Goal: Find specific page/section: Find specific page/section

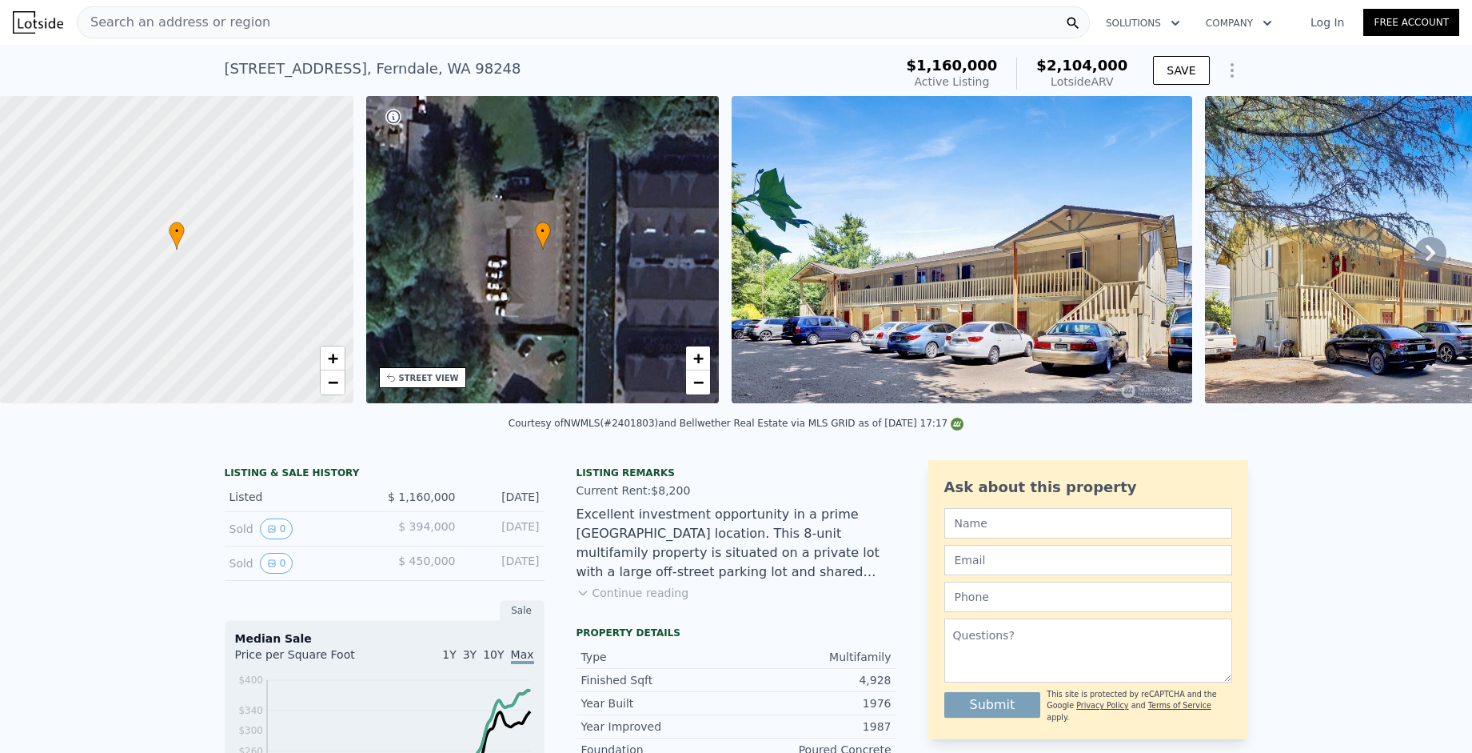
click at [238, 37] on div "Search an address or region" at bounding box center [174, 22] width 193 height 30
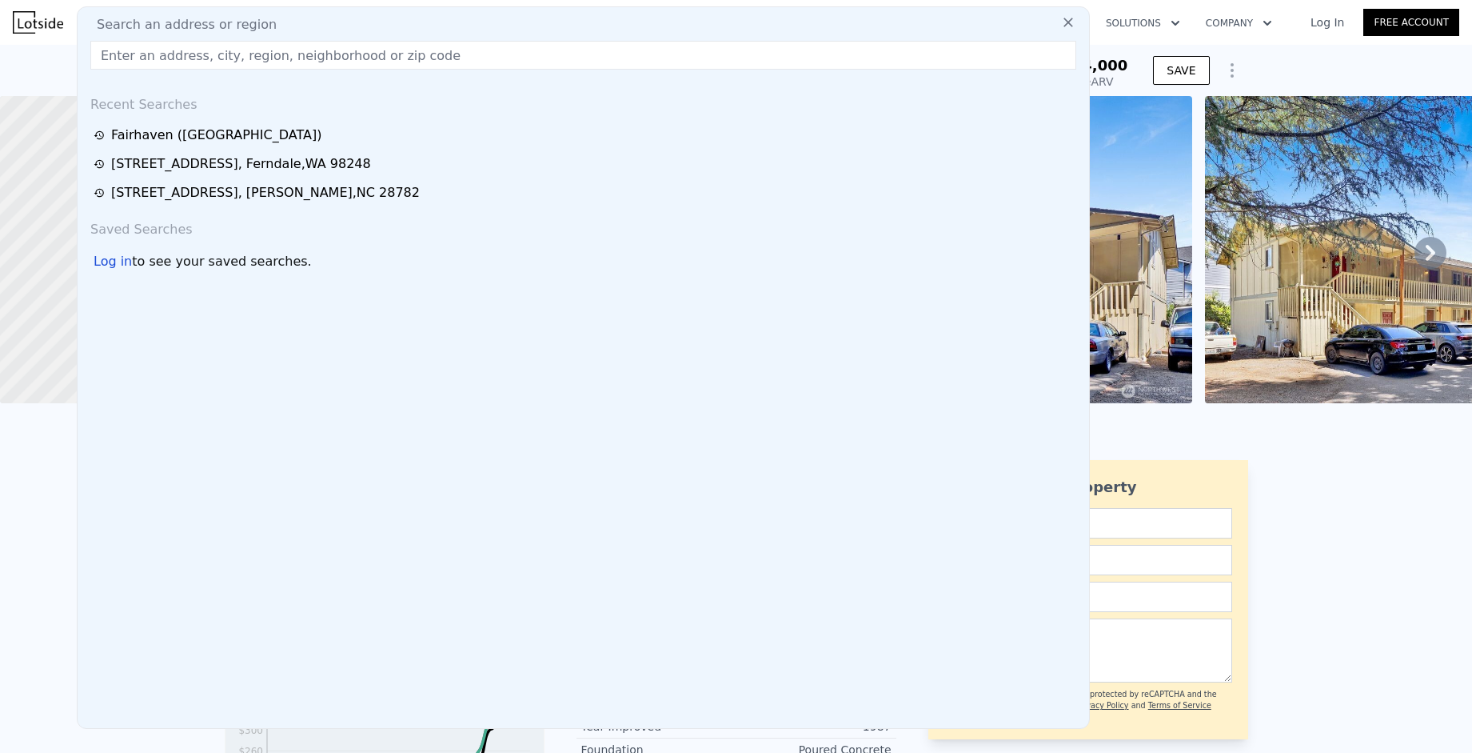
click at [238, 33] on span "Search an address or region" at bounding box center [180, 24] width 193 height 19
click at [234, 21] on span "Search an address or region" at bounding box center [180, 24] width 193 height 19
click at [233, 52] on input "text" at bounding box center [583, 55] width 986 height 29
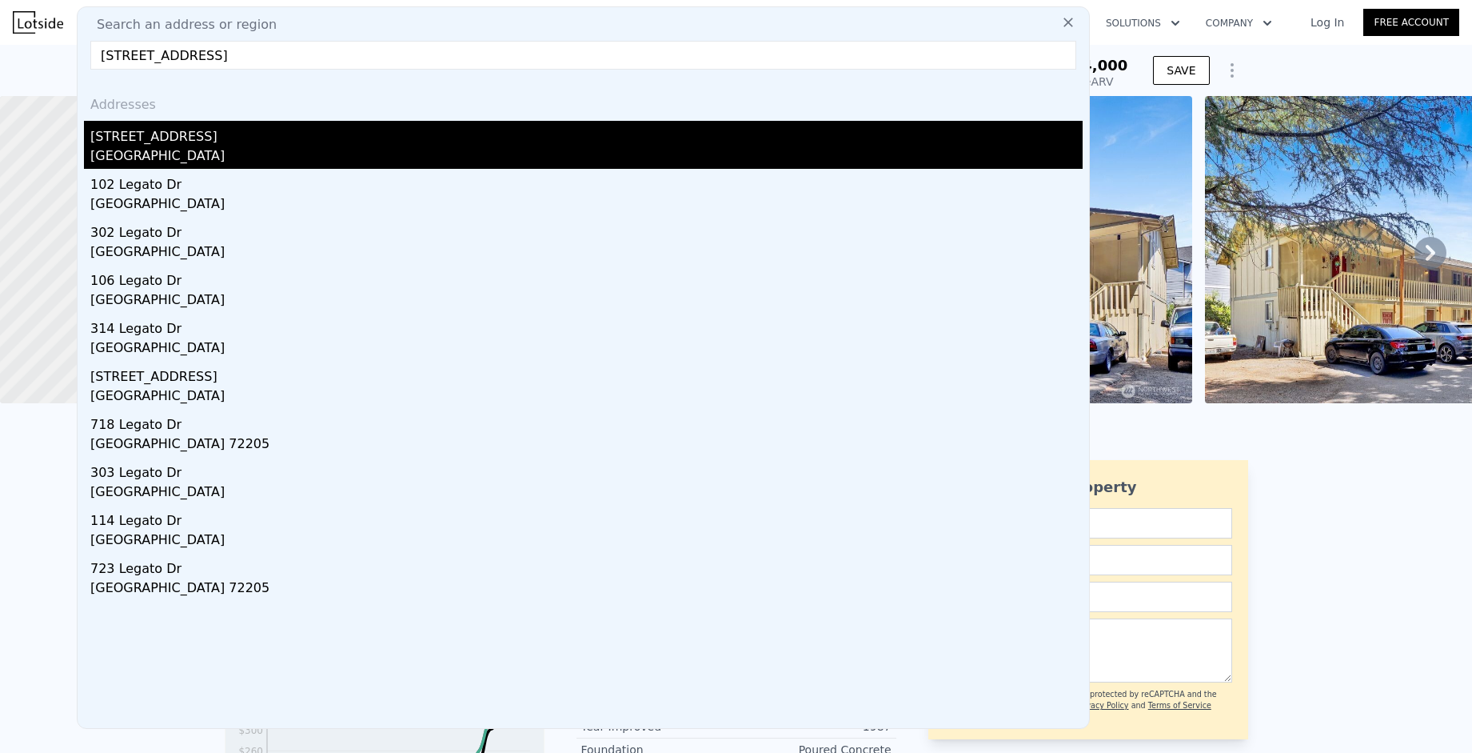
type input "[STREET_ADDRESS]"
click at [217, 163] on div "[GEOGRAPHIC_DATA]" at bounding box center [586, 157] width 992 height 22
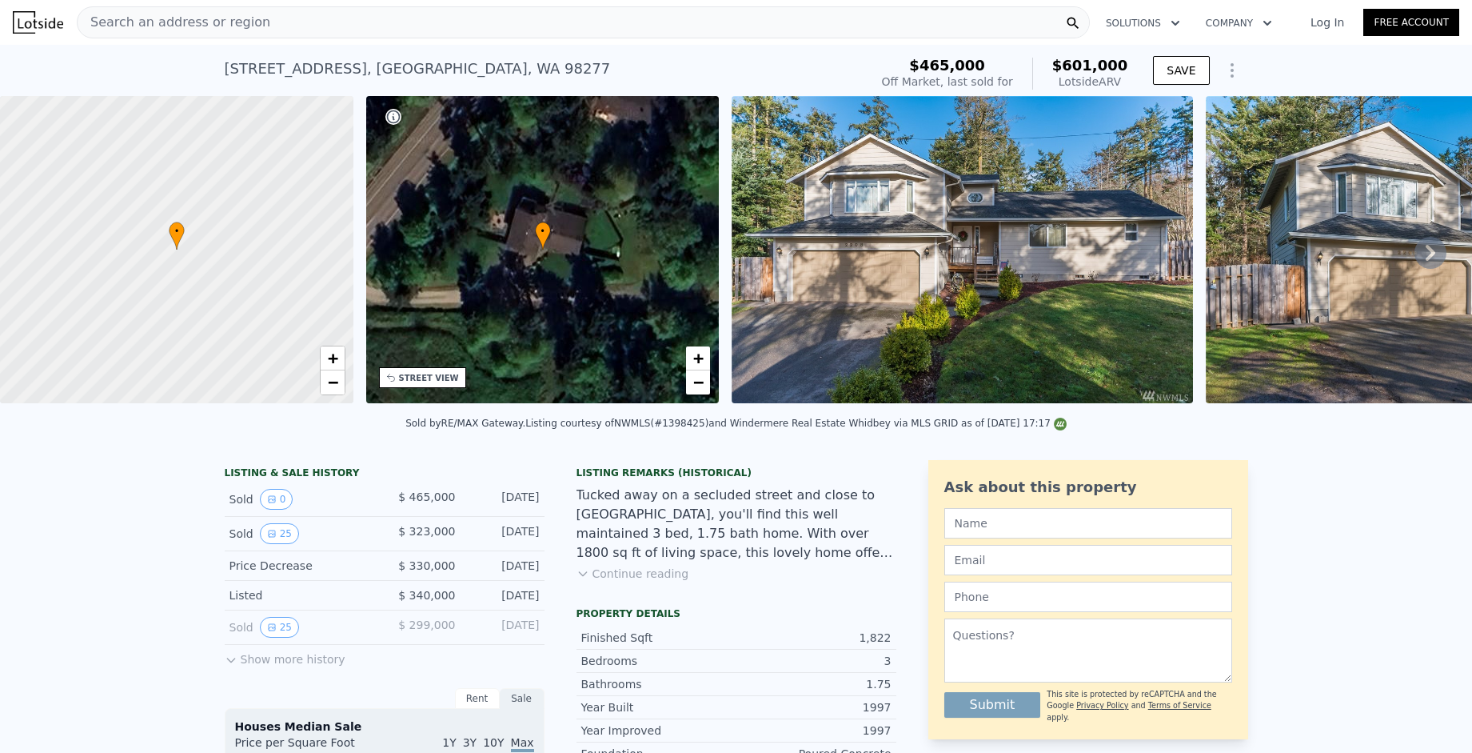
click at [1416, 256] on icon at bounding box center [1431, 253] width 32 height 32
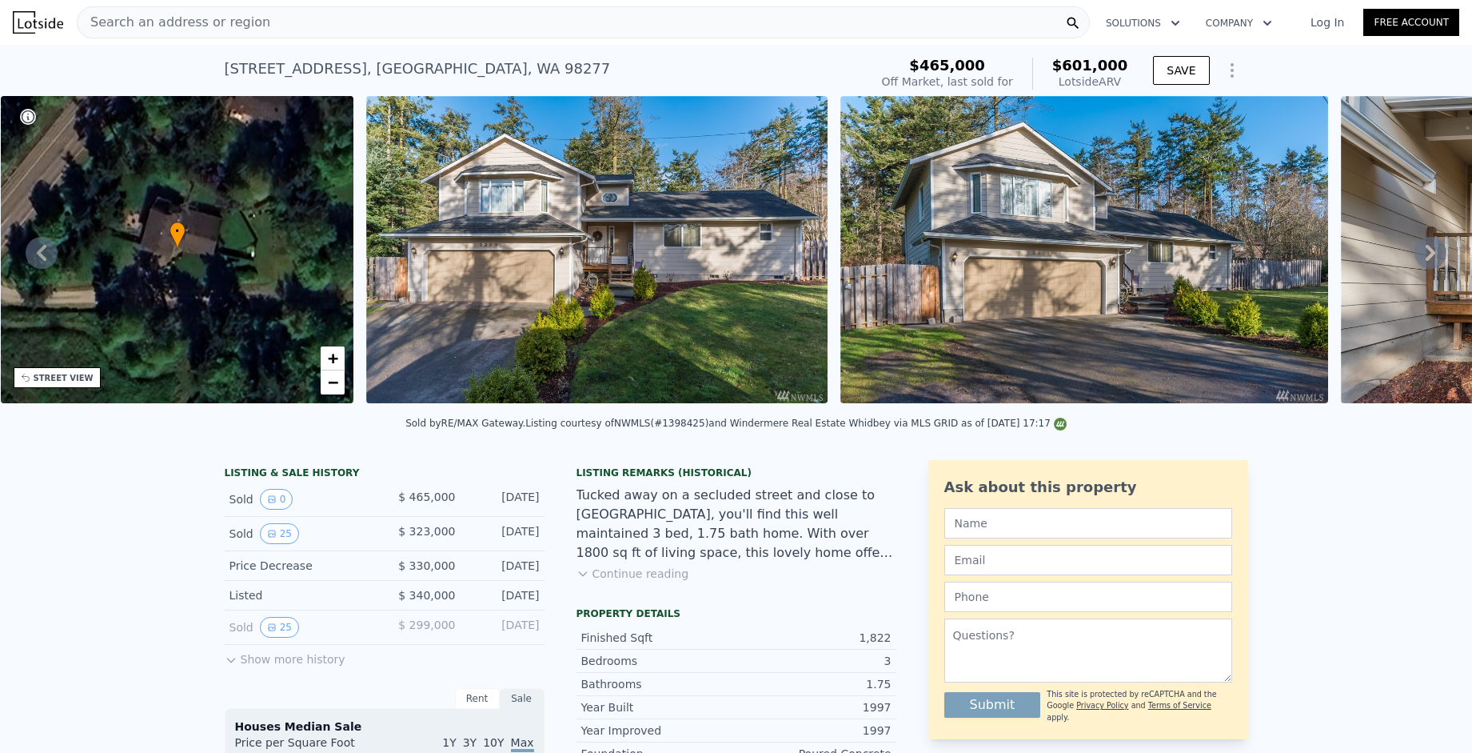
click at [1416, 258] on icon at bounding box center [1431, 253] width 32 height 32
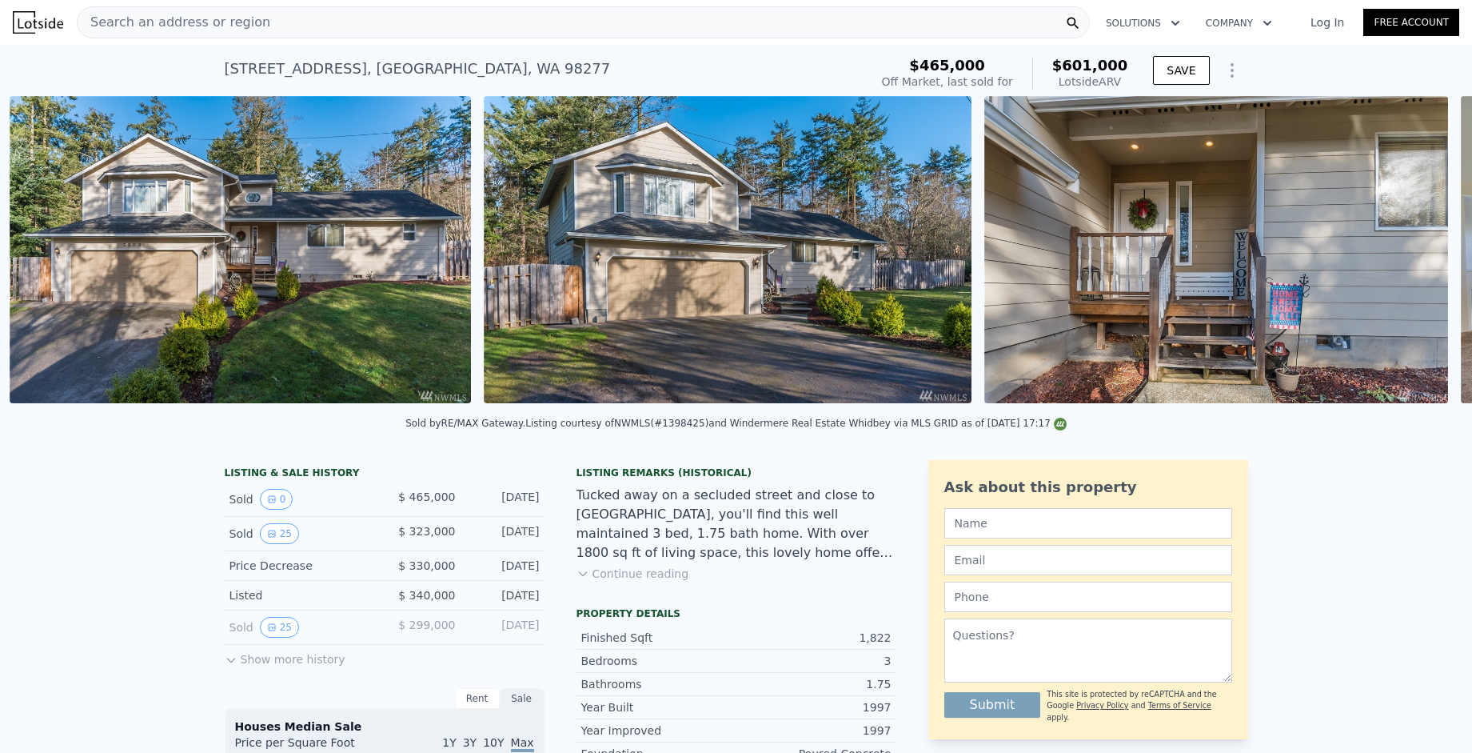
scroll to position [0, 732]
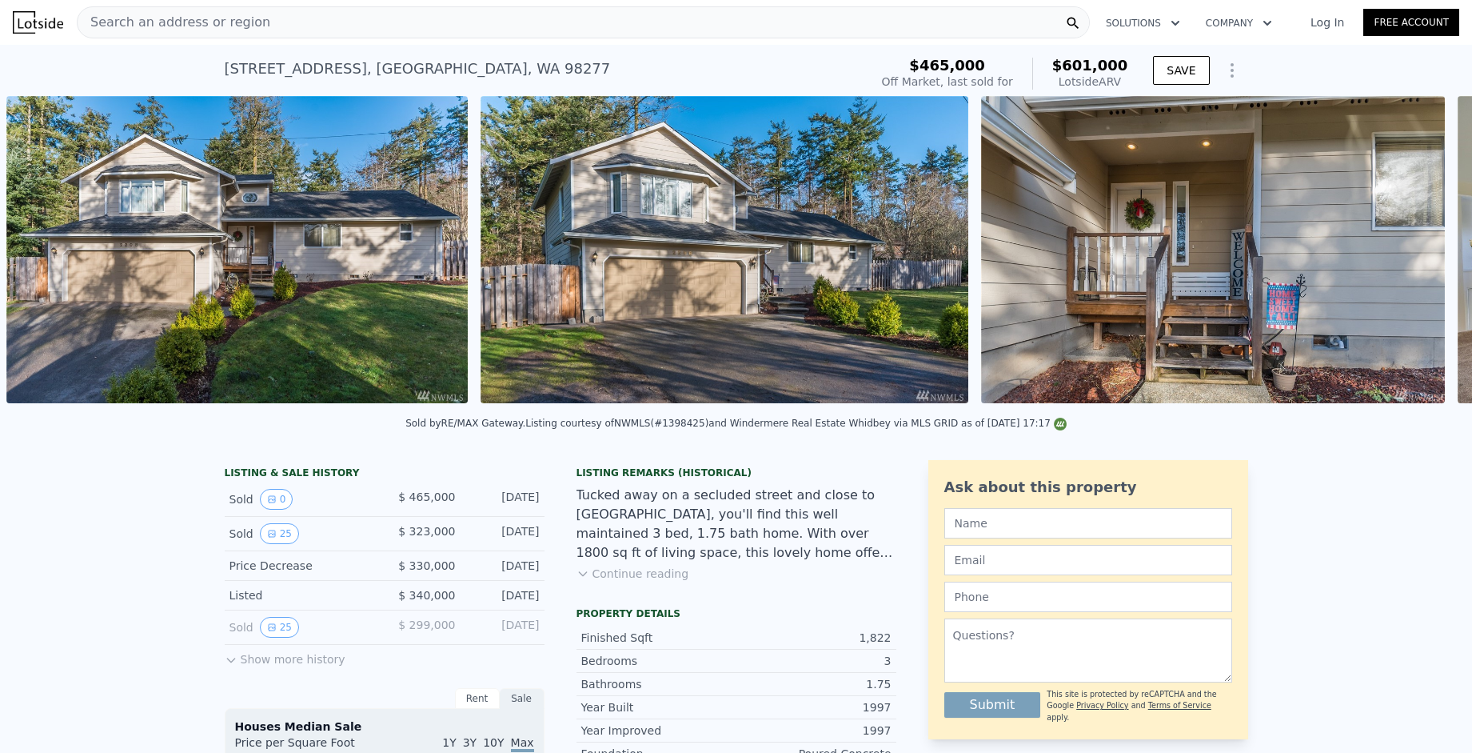
click at [1416, 258] on div "• + − • + − STREET VIEW Loading... SATELLITE VIEW" at bounding box center [736, 252] width 1472 height 313
click at [1416, 258] on icon at bounding box center [1431, 253] width 32 height 32
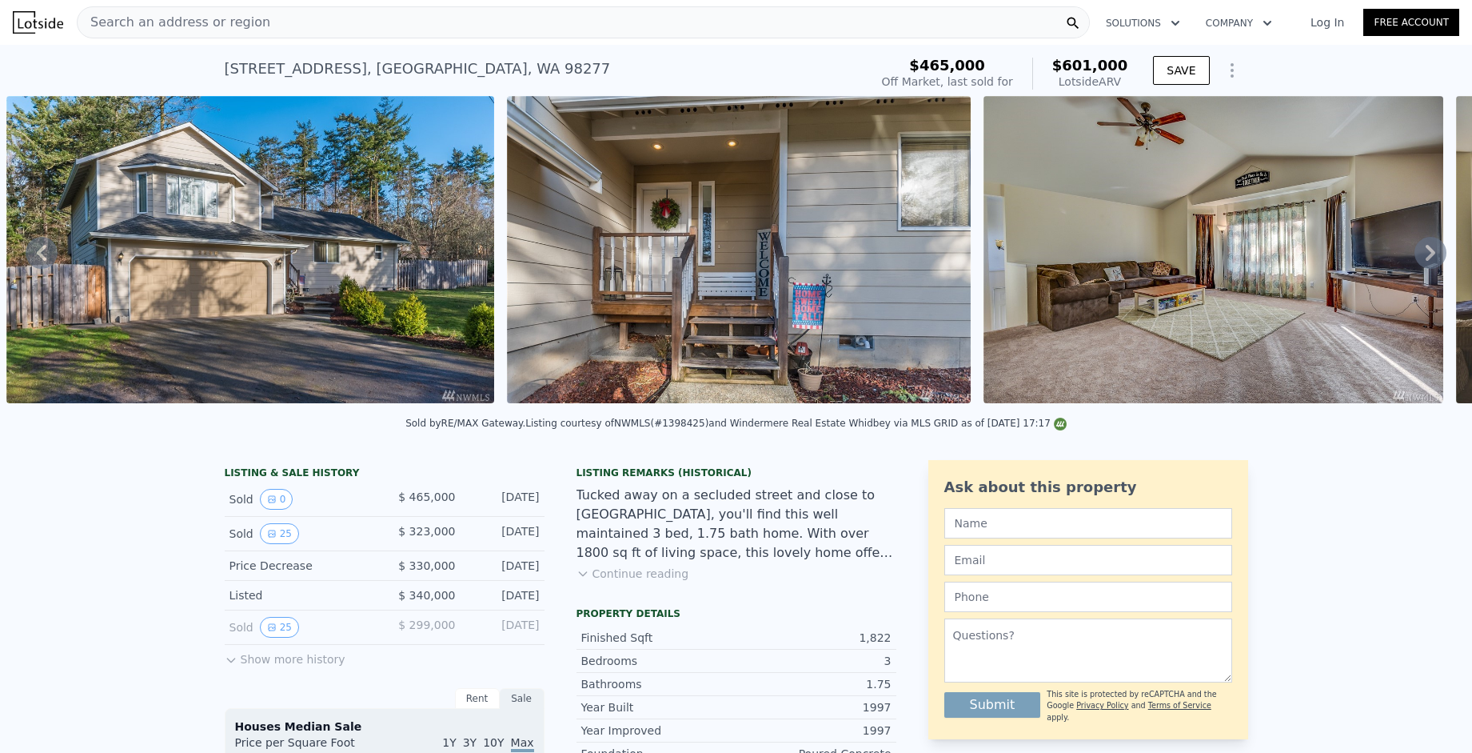
click at [1416, 259] on icon at bounding box center [1431, 253] width 32 height 32
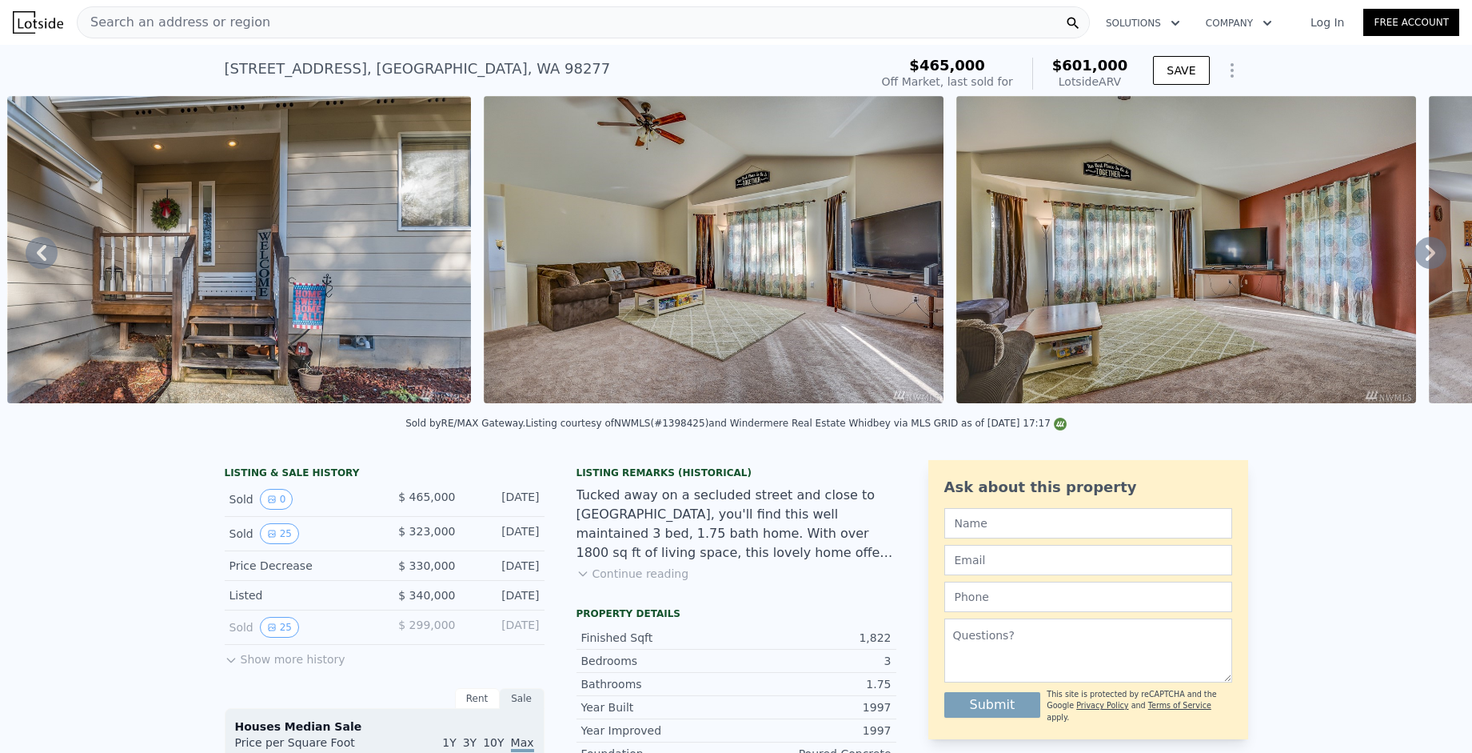
click at [1416, 259] on icon at bounding box center [1431, 253] width 32 height 32
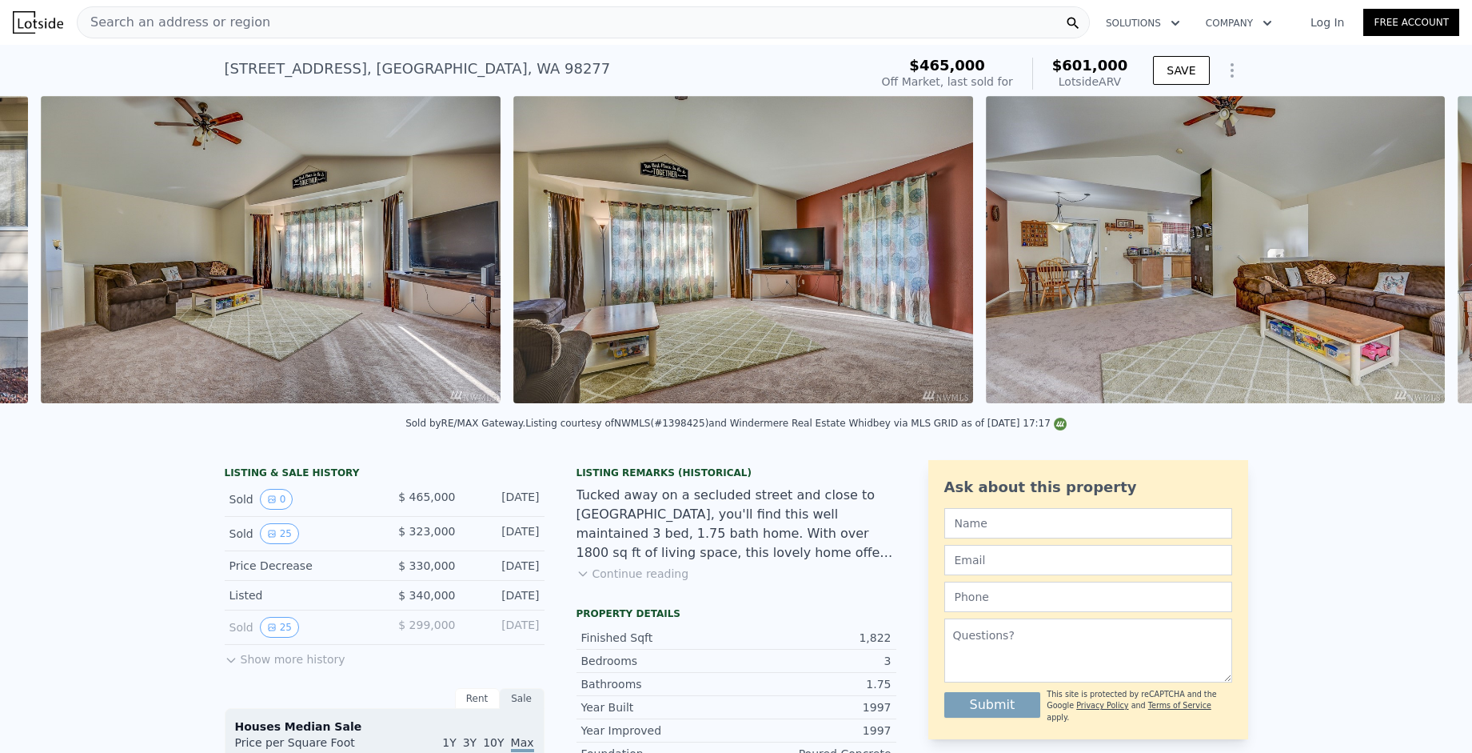
scroll to position [0, 2183]
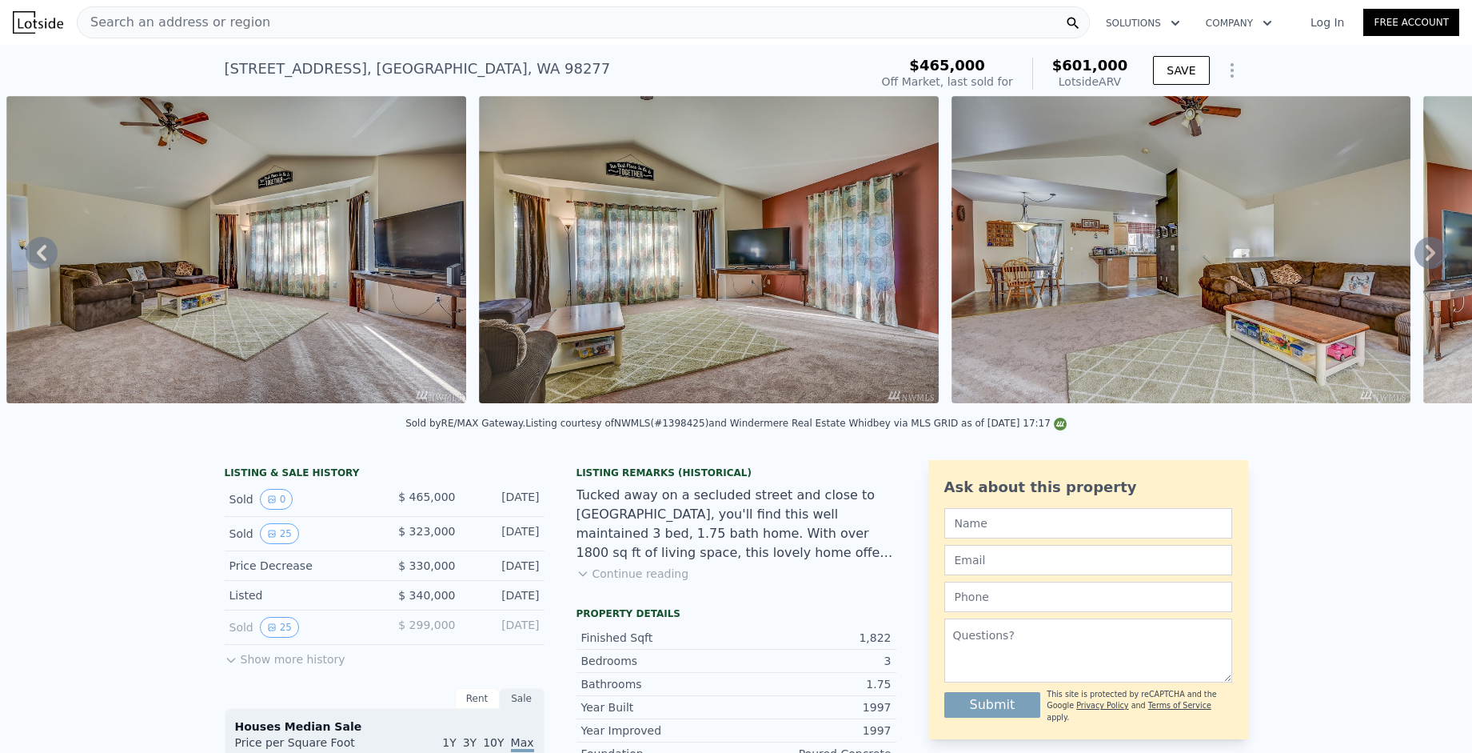
click at [1428, 264] on icon at bounding box center [1431, 253] width 32 height 32
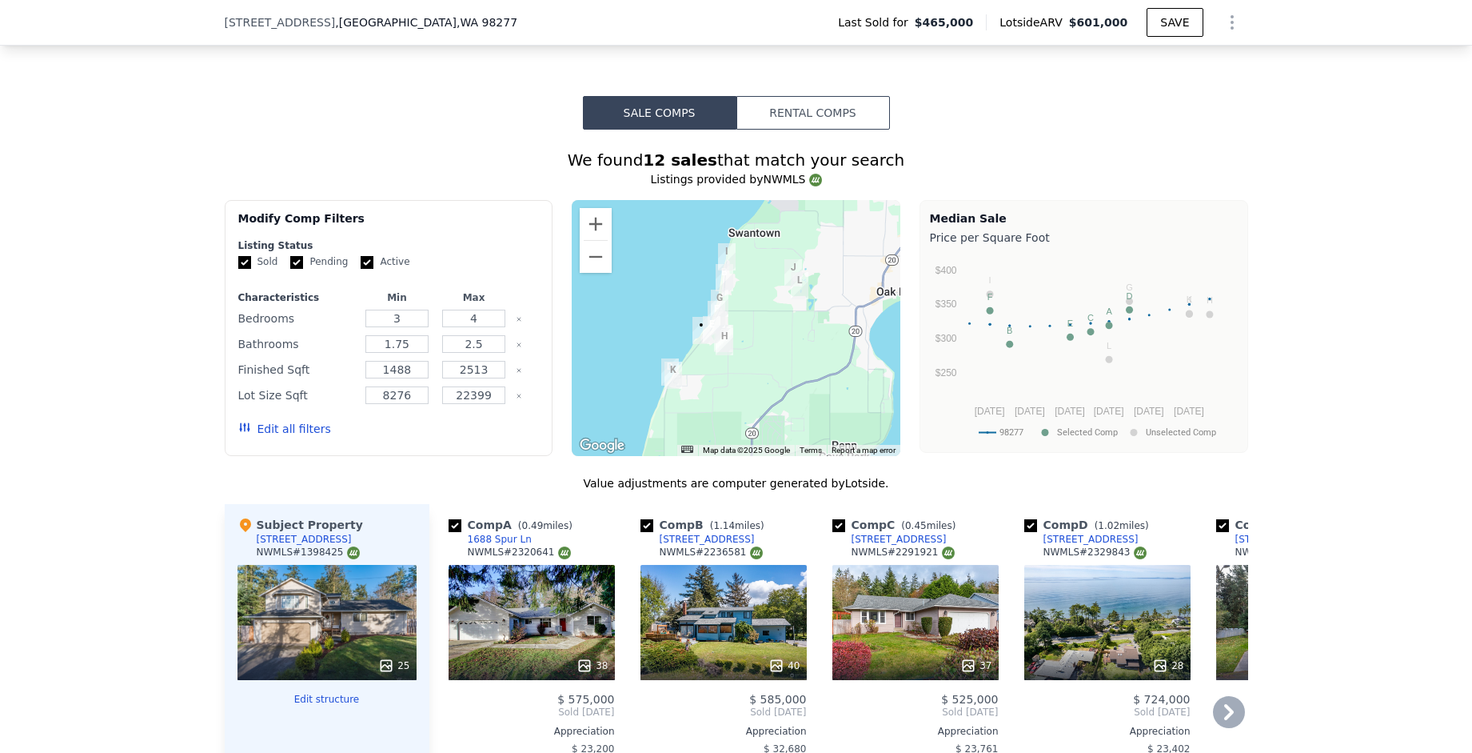
scroll to position [1757, 0]
